Goal: Task Accomplishment & Management: Use online tool/utility

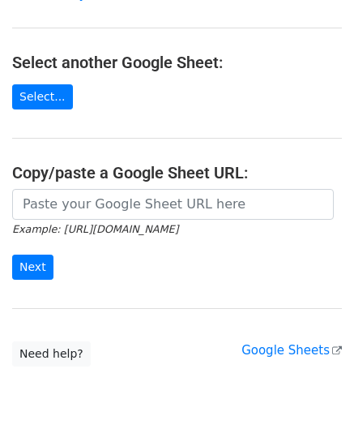
scroll to position [162, 0]
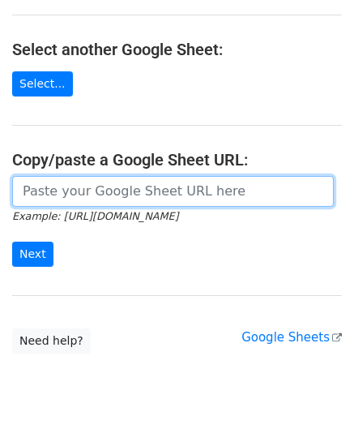
click at [62, 191] on input "url" at bounding box center [173, 191] width 322 height 31
paste input "[URL][DOMAIN_NAME]"
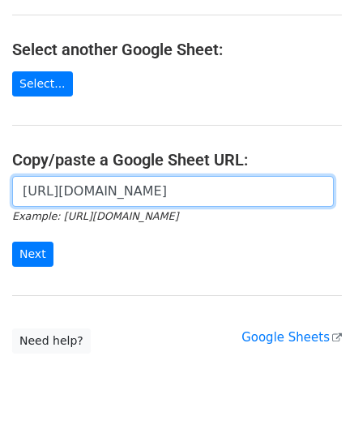
scroll to position [0, 351]
type input "[URL][DOMAIN_NAME]"
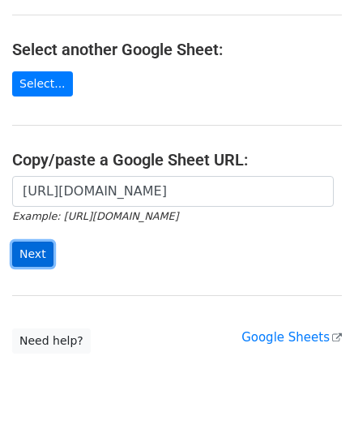
click at [36, 247] on input "Next" at bounding box center [32, 254] width 41 height 25
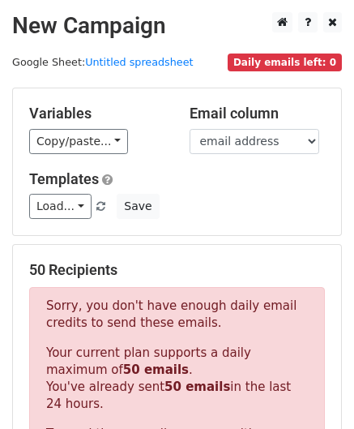
scroll to position [547, 0]
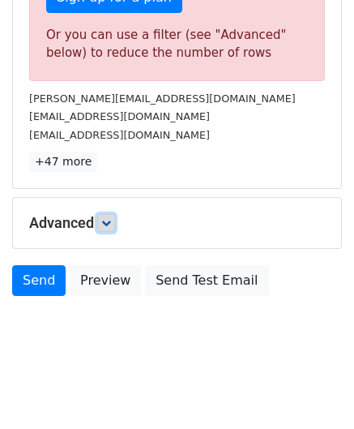
click at [108, 223] on icon at bounding box center [106, 223] width 10 height 10
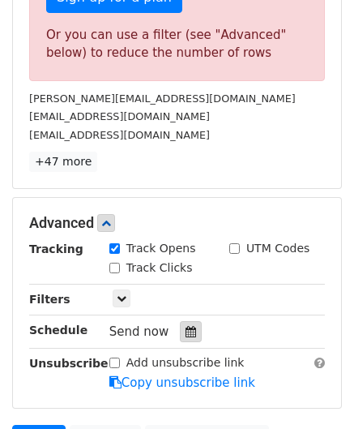
click at [186, 328] on icon at bounding box center [191, 331] width 11 height 11
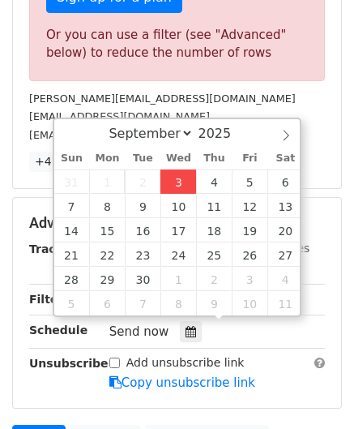
type input "2025-09-03 12:00"
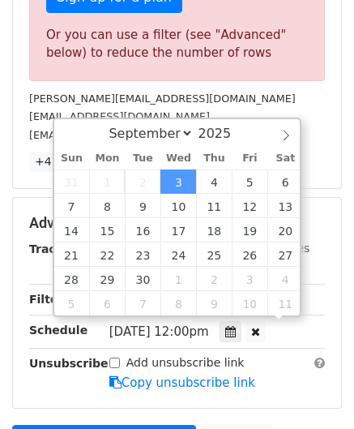
scroll to position [0, 0]
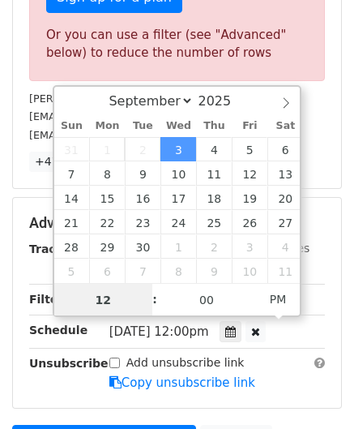
paste input "6"
type input "6"
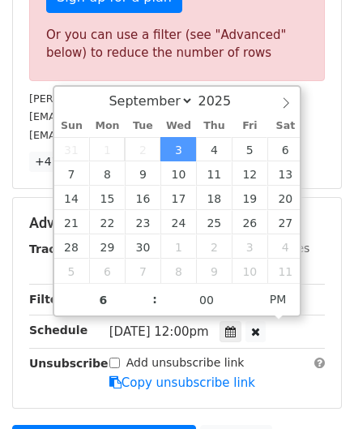
type input "2025-09-03 18:00"
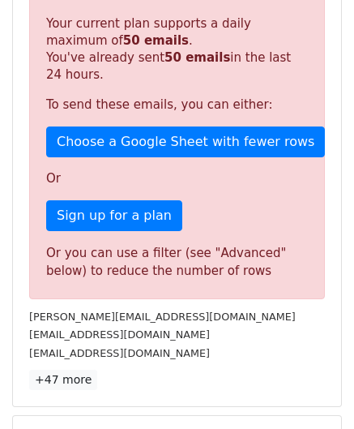
scroll to position [586, 0]
